Goal: Use online tool/utility: Use online tool/utility

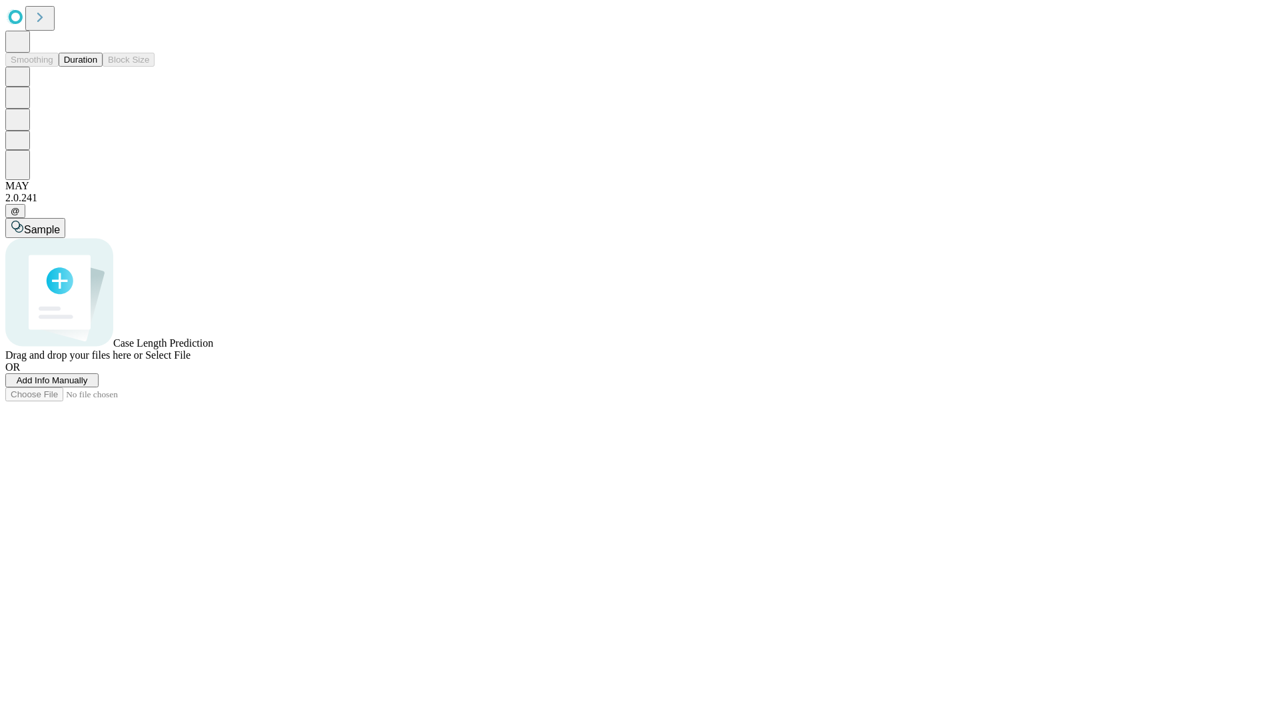
click at [97, 67] on button "Duration" at bounding box center [81, 60] width 44 height 14
click at [191, 360] on span "Select File" at bounding box center [167, 354] width 45 height 11
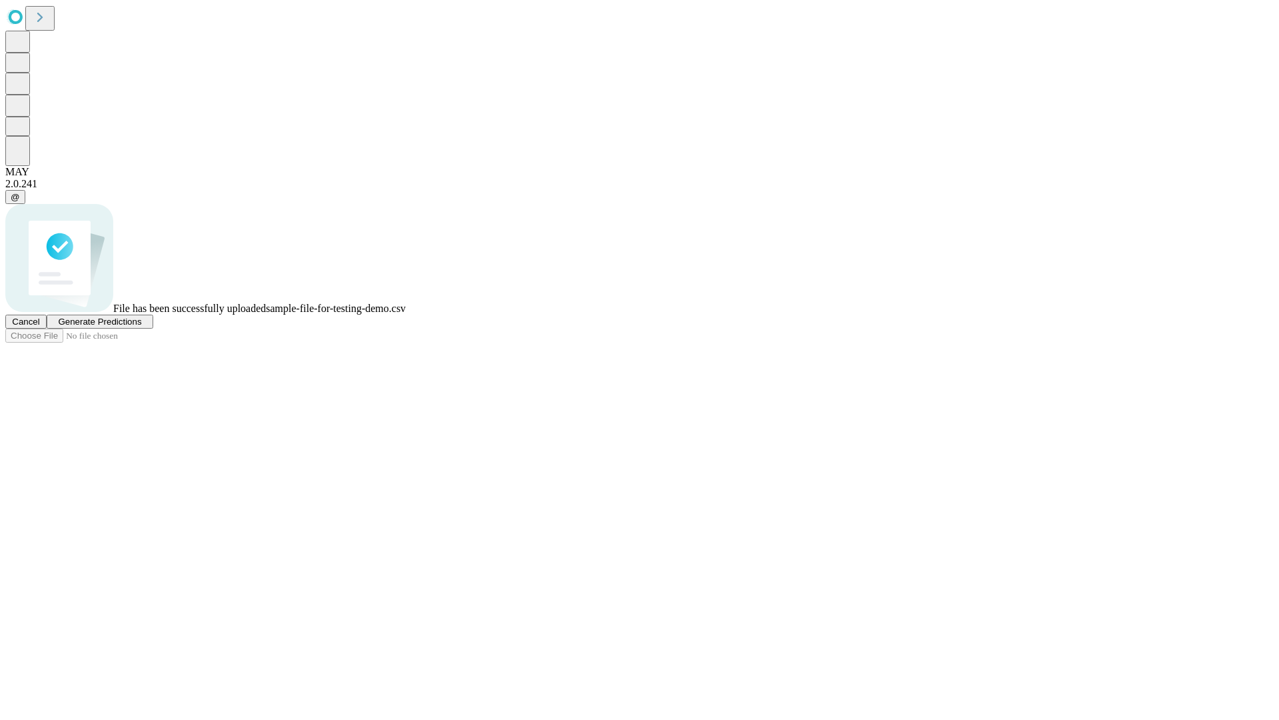
click at [141, 326] on span "Generate Predictions" at bounding box center [99, 321] width 83 height 10
